Goal: Information Seeking & Learning: Learn about a topic

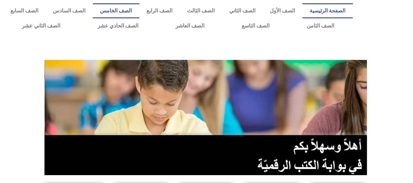
click at [133, 4] on link "الصف الخامس" at bounding box center [116, 10] width 46 height 15
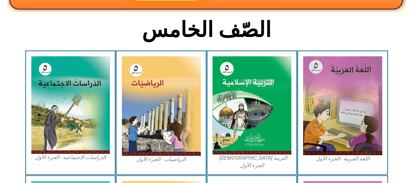
scroll to position [163, 0]
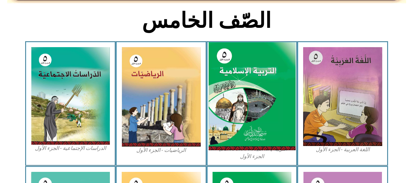
click at [228, 80] on img at bounding box center [251, 96] width 87 height 108
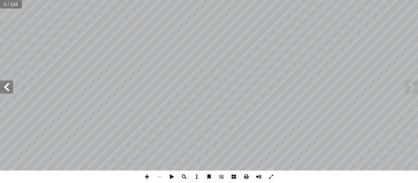
click at [13, 81] on span at bounding box center [6, 86] width 13 height 13
click at [8, 80] on span at bounding box center [6, 86] width 13 height 13
click at [5, 85] on span at bounding box center [6, 86] width 13 height 13
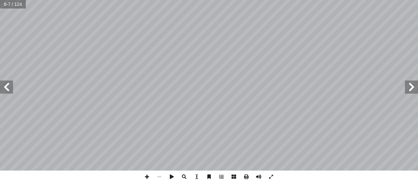
click at [5, 85] on span at bounding box center [6, 86] width 13 height 13
click at [414, 85] on span at bounding box center [411, 86] width 13 height 13
click at [13, 84] on div "٢ م ّ ة للمعل ّ م � دات ع � ش ر إ ا م قدوة لطلبته. ّ لمعل � لمرفقة � لفيديو � ي…" at bounding box center [209, 85] width 418 height 170
click at [12, 84] on span at bounding box center [6, 86] width 13 height 13
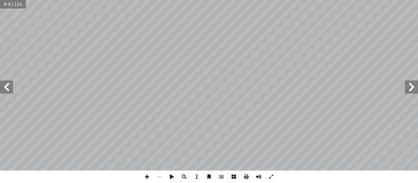
click at [7, 92] on span at bounding box center [6, 86] width 13 height 13
click at [413, 88] on span at bounding box center [411, 86] width 13 height 13
click at [6, 87] on span at bounding box center [6, 86] width 13 height 13
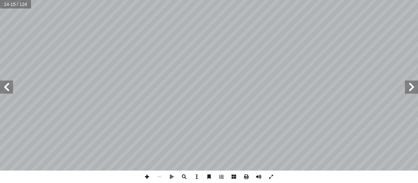
click at [143, 175] on span at bounding box center [147, 176] width 12 height 12
click at [178, 60] on html "الصفحة الرئيسية الصف الأول الصف الثاني الصف الثالث الصف الرابع الصف الخامس الصف…" at bounding box center [209, 30] width 418 height 60
click at [161, 178] on span at bounding box center [159, 176] width 12 height 12
